Goal: Task Accomplishment & Management: Manage account settings

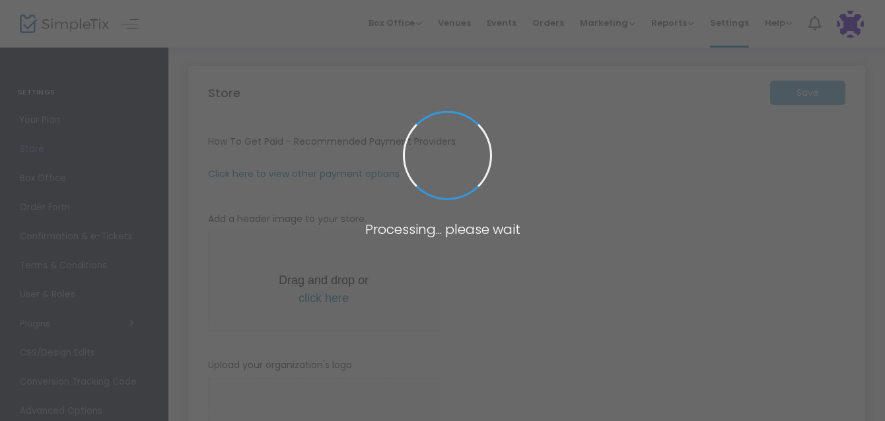
type input "[URL]"
type input "[EMAIL_ADDRESS][DOMAIN_NAME]"
type input "8.2500 %"
radio input "true"
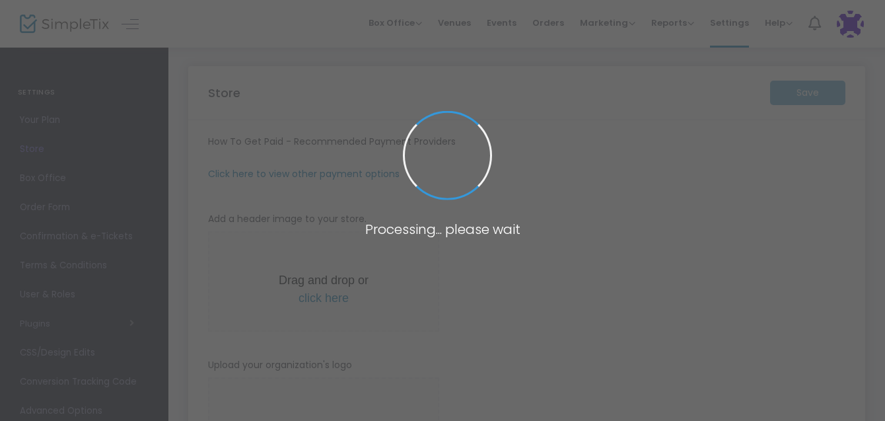
radio input "false"
radio input "true"
type input "2"
type input "8:00 PM"
type input "Heliotrope Flower Farm"
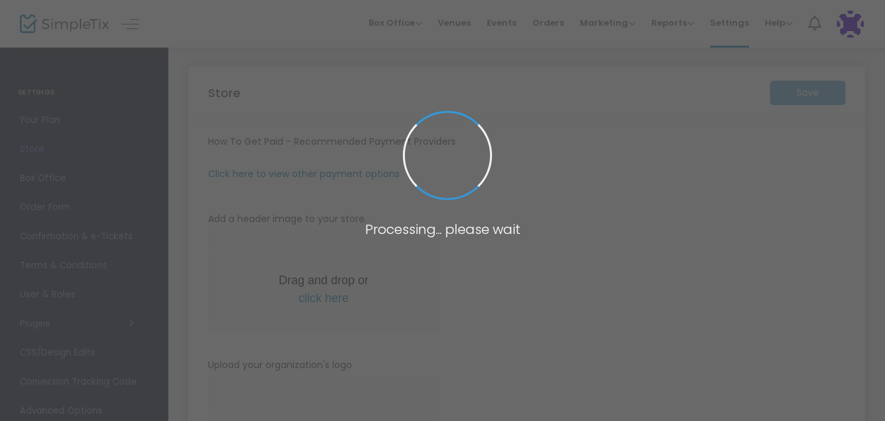
type input "[PHONE_NUMBER]"
type input "[EMAIL_ADDRESS][DOMAIN_NAME]"
type input "[DOMAIN_NAME][URL]"
type input "heliotropeflowerfarm"
type input "(UTC-06:00) Central Time ([GEOGRAPHIC_DATA] & [GEOGRAPHIC_DATA])"
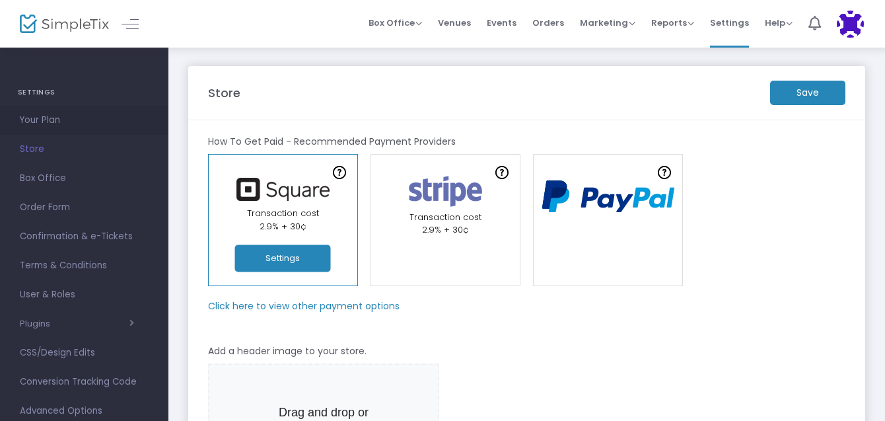
click at [49, 121] on span "Your Plan" at bounding box center [84, 120] width 129 height 17
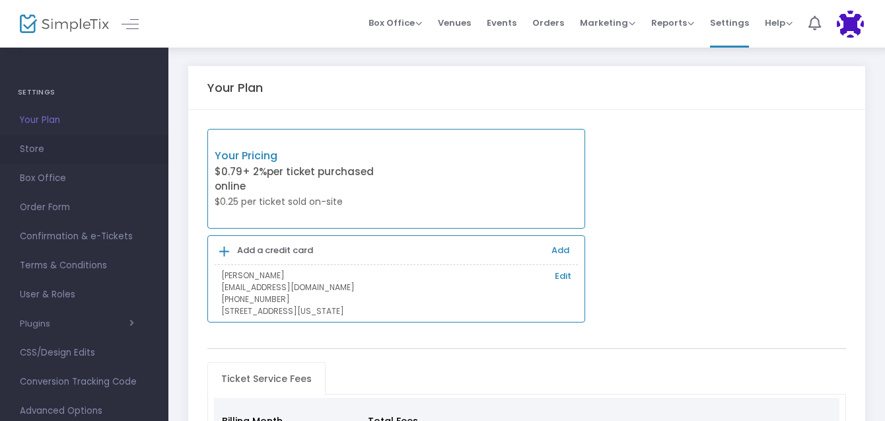
click at [36, 150] on span "Store" at bounding box center [84, 149] width 129 height 17
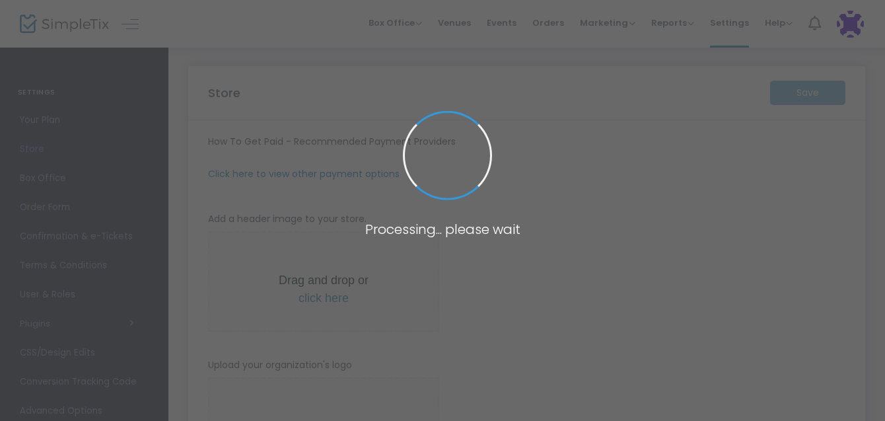
type input "[URL]"
type input "[EMAIL_ADDRESS][DOMAIN_NAME]"
type input "8.2500 %"
radio input "true"
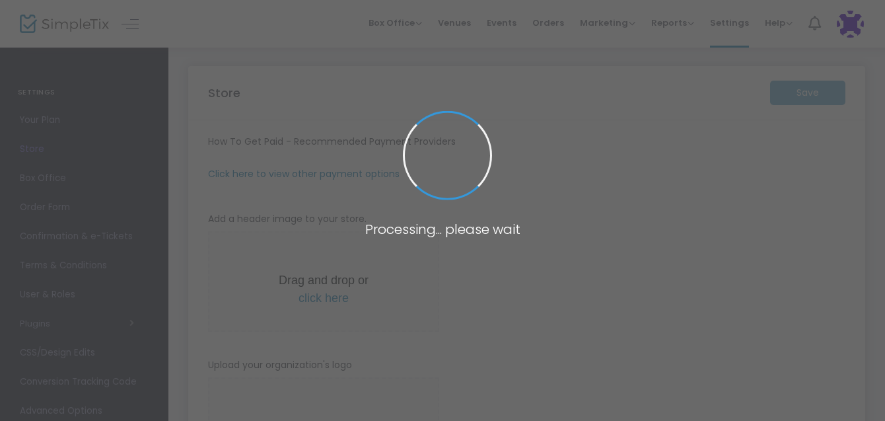
radio input "false"
radio input "true"
type input "2"
type input "8:00 PM"
type input "Heliotrope Flower Farm"
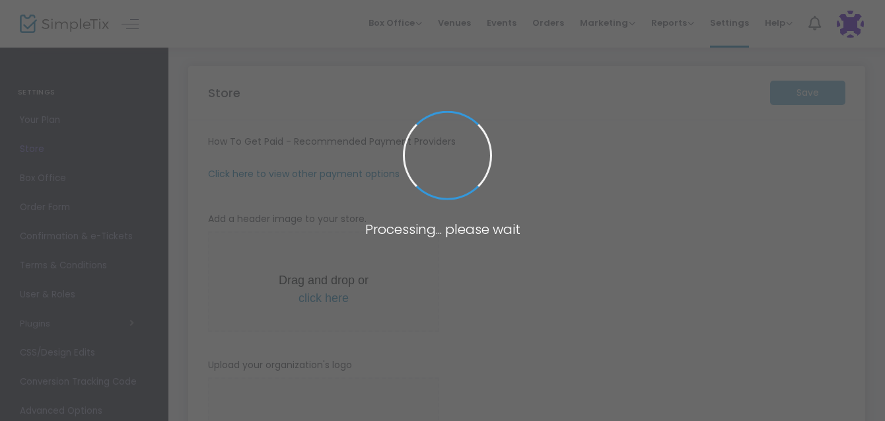
type input "[PHONE_NUMBER]"
type input "[EMAIL_ADDRESS][DOMAIN_NAME]"
type input "[DOMAIN_NAME][URL]"
type input "heliotropeflowerfarm"
type input "(UTC-06:00) Central Time ([GEOGRAPHIC_DATA] & [GEOGRAPHIC_DATA])"
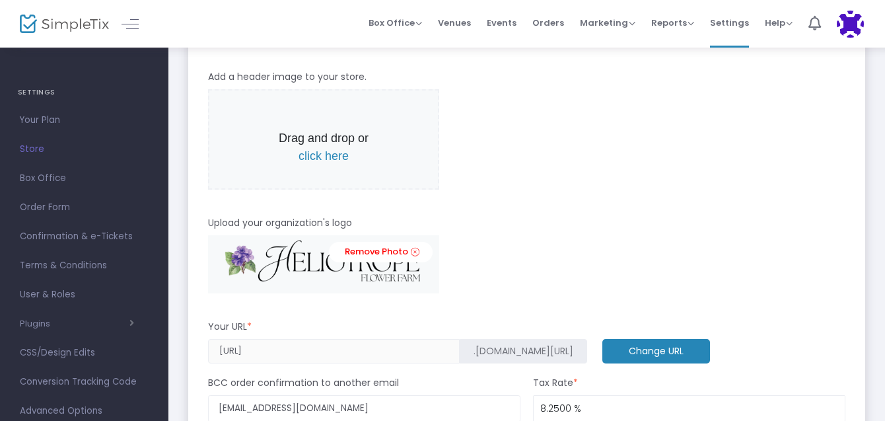
scroll to position [279, 0]
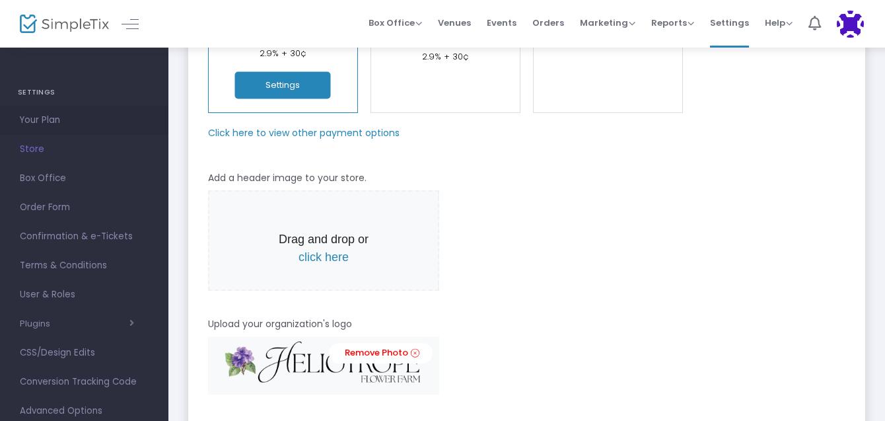
click at [44, 112] on span "Your Plan" at bounding box center [84, 120] width 129 height 17
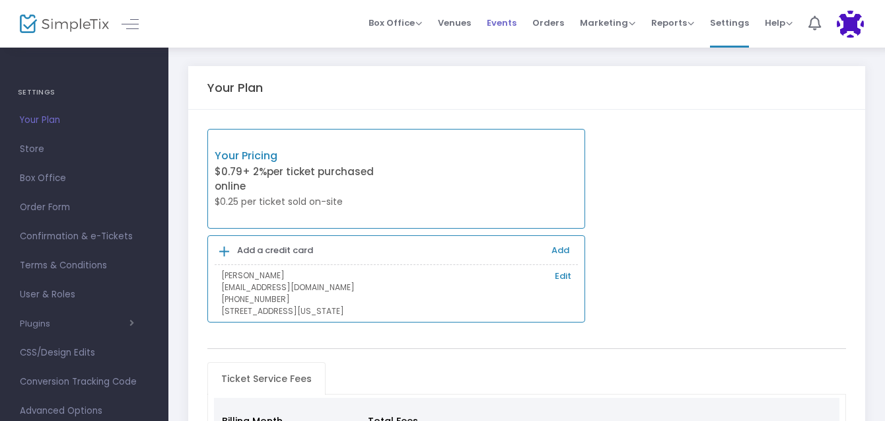
click at [499, 20] on span "Events" at bounding box center [502, 23] width 30 height 34
